Goal: Find specific page/section

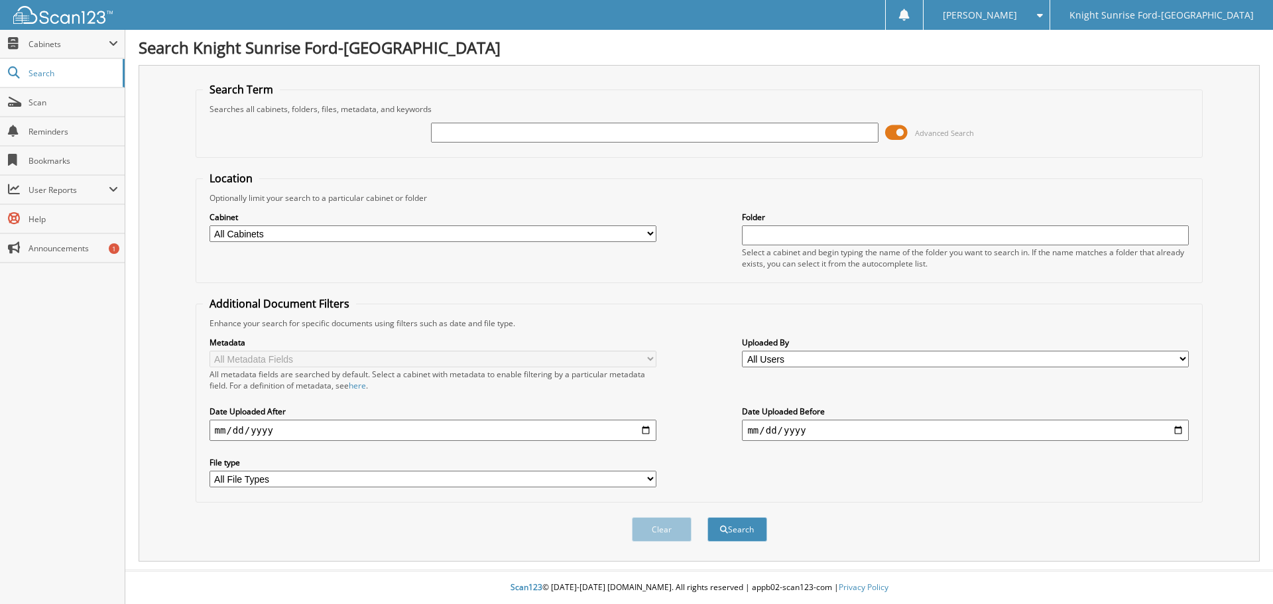
click at [632, 127] on input "text" at bounding box center [654, 133] width 447 height 20
paste input "678706"
type input "678706"
click at [729, 532] on button "Search" at bounding box center [737, 529] width 60 height 25
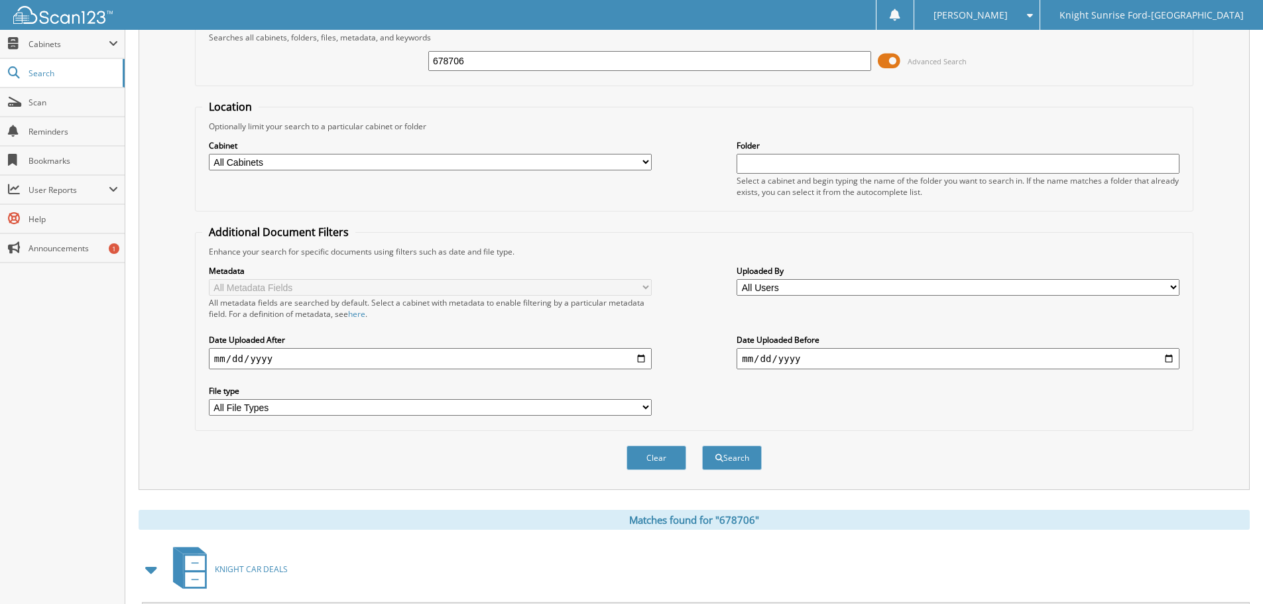
scroll to position [240, 0]
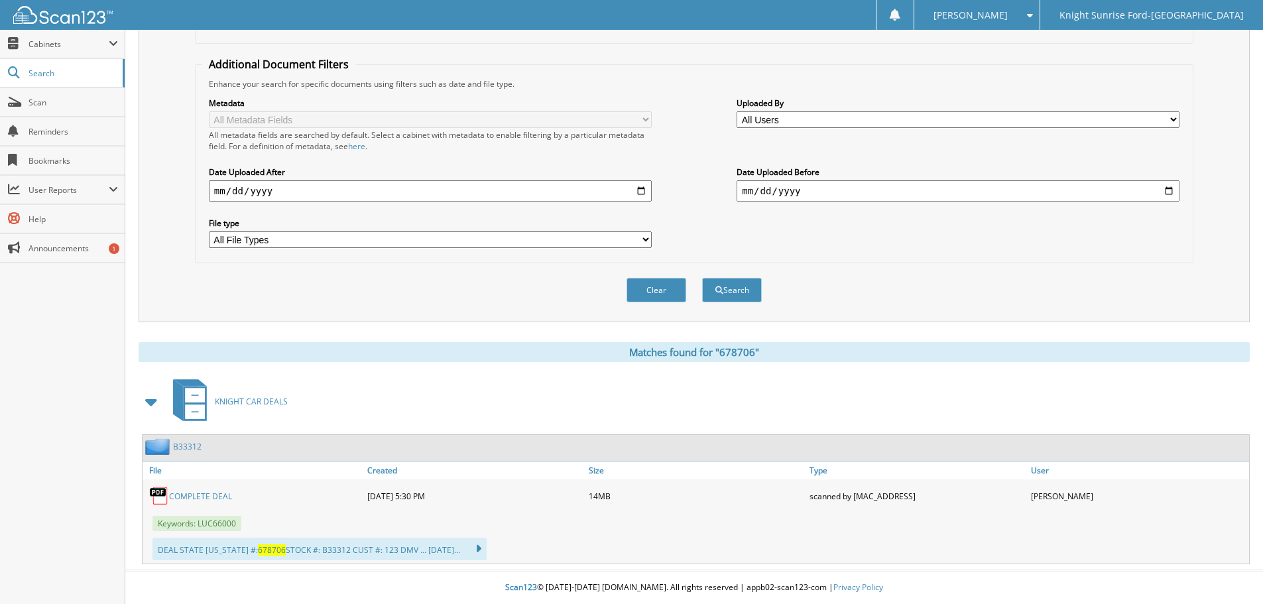
drag, startPoint x: 166, startPoint y: 306, endPoint x: 175, endPoint y: 428, distance: 122.3
click at [208, 496] on link "COMPLETE DEAL" at bounding box center [200, 495] width 63 height 11
